Goal: Find specific page/section: Find specific page/section

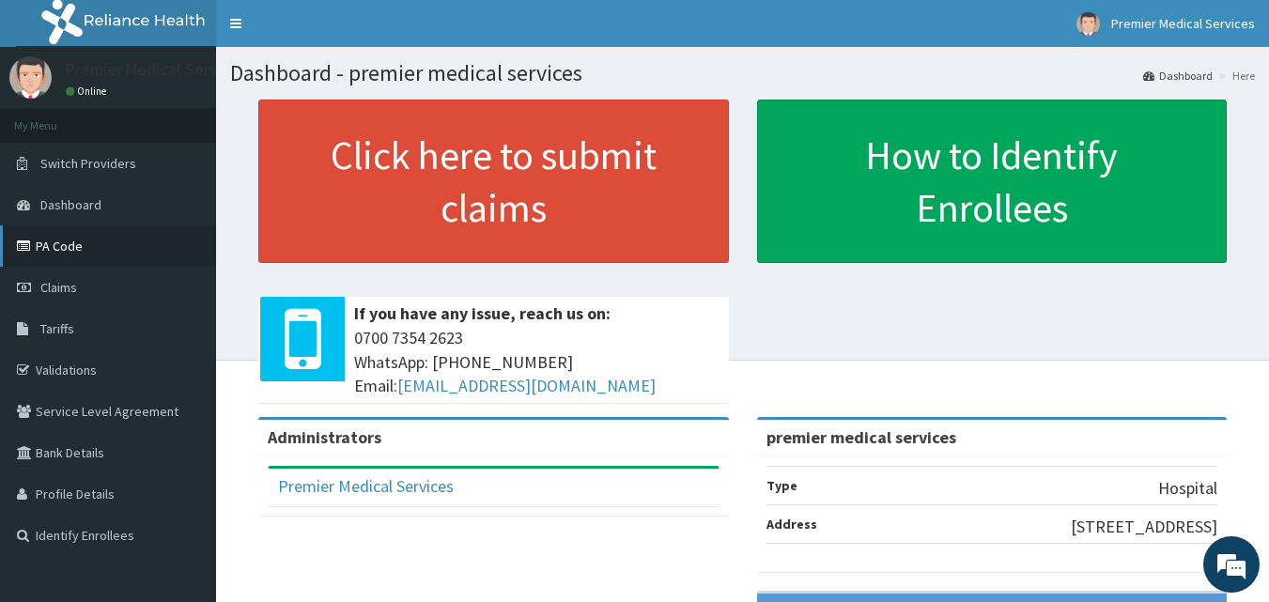
click at [91, 248] on link "PA Code" at bounding box center [108, 245] width 216 height 41
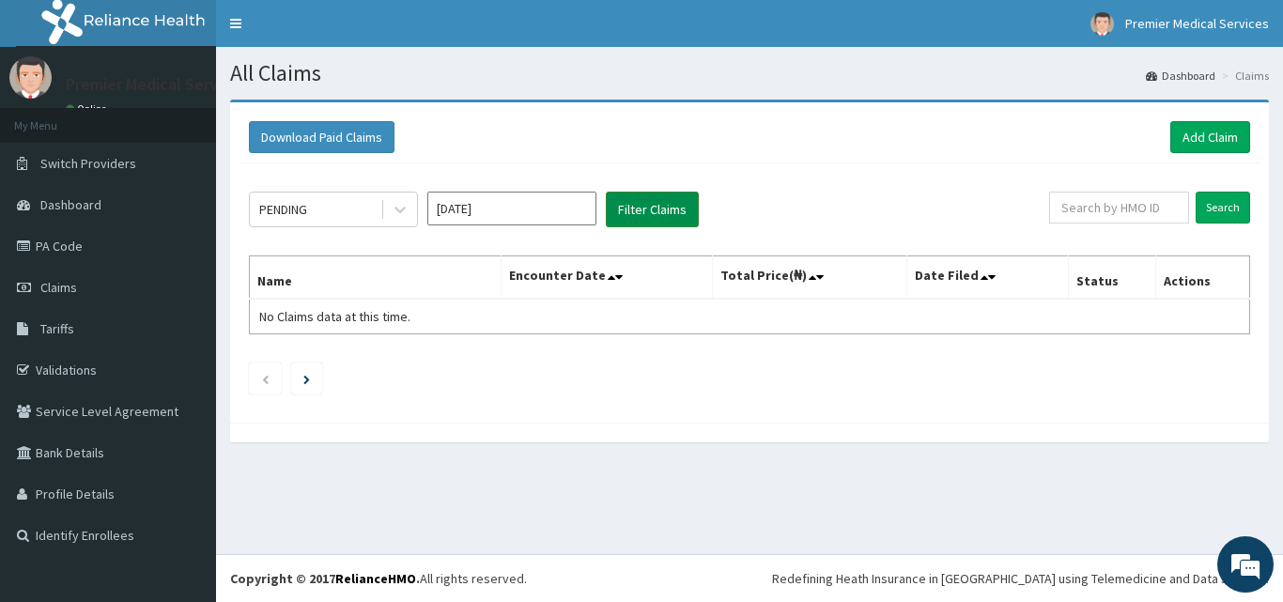
click at [664, 214] on button "Filter Claims" at bounding box center [652, 210] width 93 height 36
click at [516, 212] on input "Sep 2025" at bounding box center [511, 209] width 169 height 34
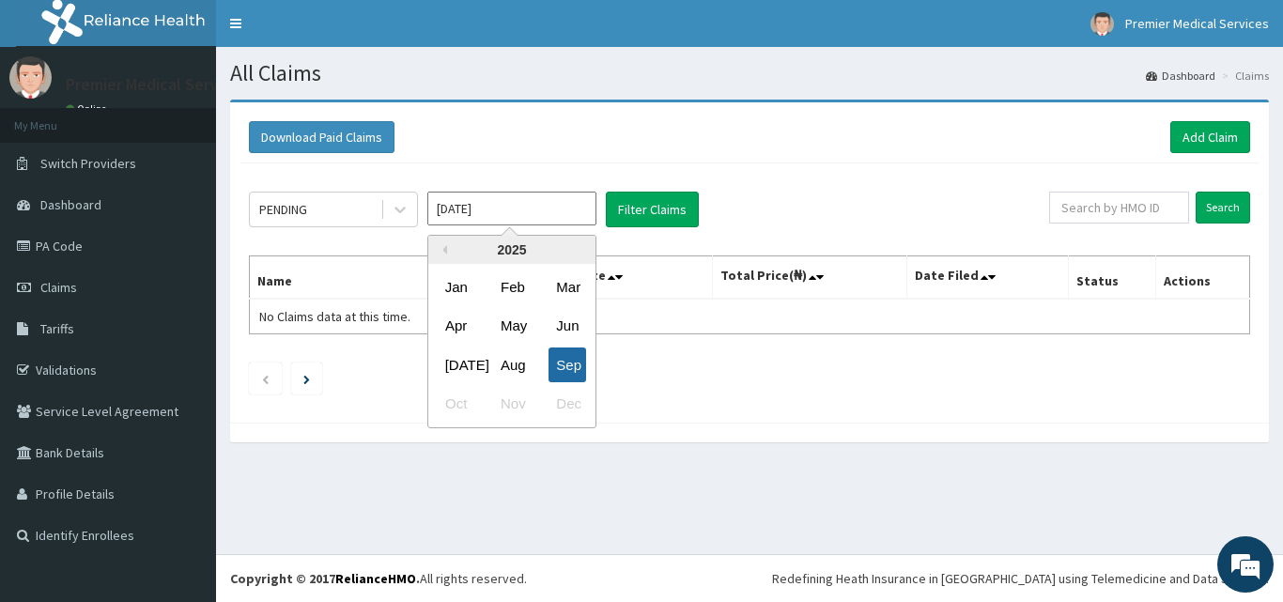
click at [577, 368] on div "Sep" at bounding box center [568, 365] width 38 height 35
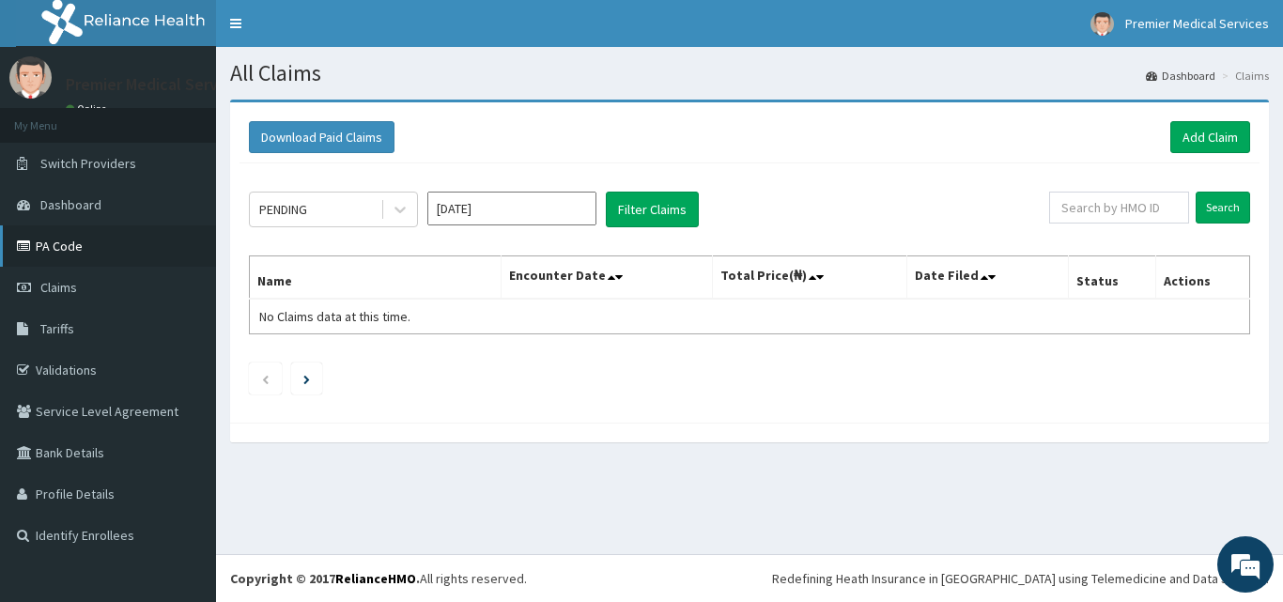
click at [96, 237] on link "PA Code" at bounding box center [108, 245] width 216 height 41
